Goal: Navigation & Orientation: Find specific page/section

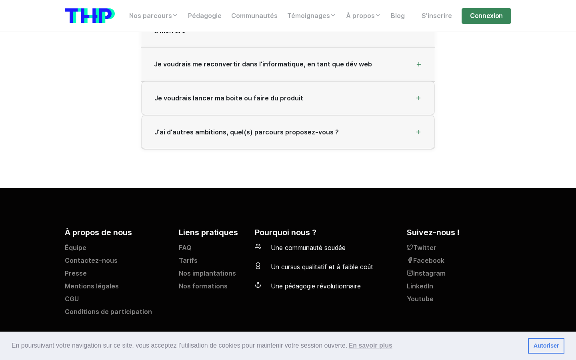
scroll to position [1411, 0]
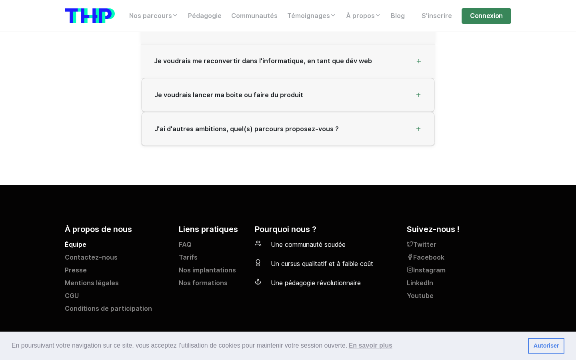
click at [80, 240] on link "Équipe" at bounding box center [117, 246] width 104 height 13
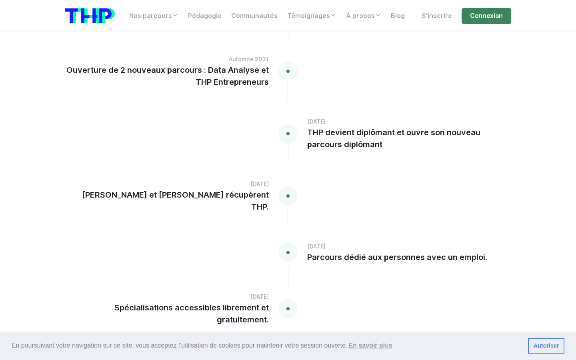
scroll to position [1937, 0]
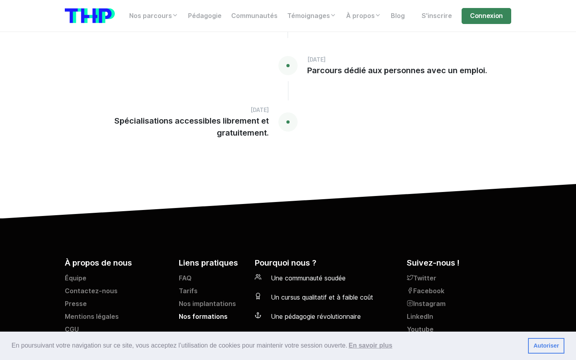
click at [198, 312] on link "Nos formations" at bounding box center [212, 318] width 66 height 13
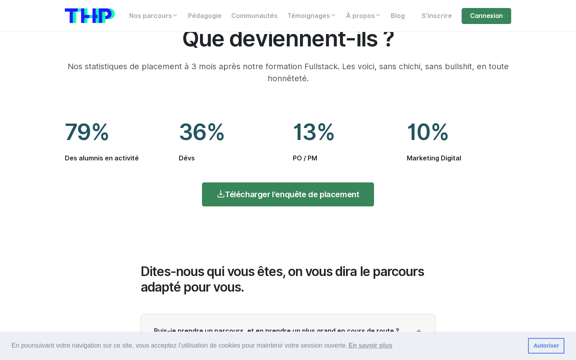
scroll to position [1411, 0]
